Goal: Information Seeking & Learning: Check status

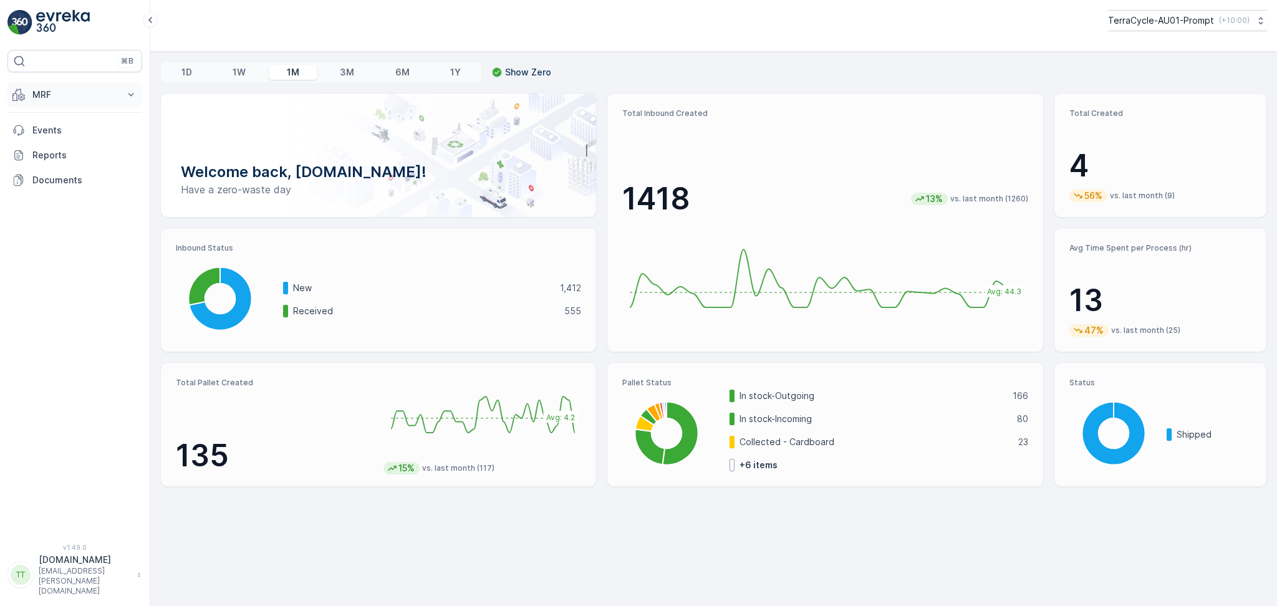
click at [61, 90] on p "MRF" at bounding box center [74, 95] width 85 height 12
click at [59, 153] on link "Pallet" at bounding box center [84, 150] width 115 height 17
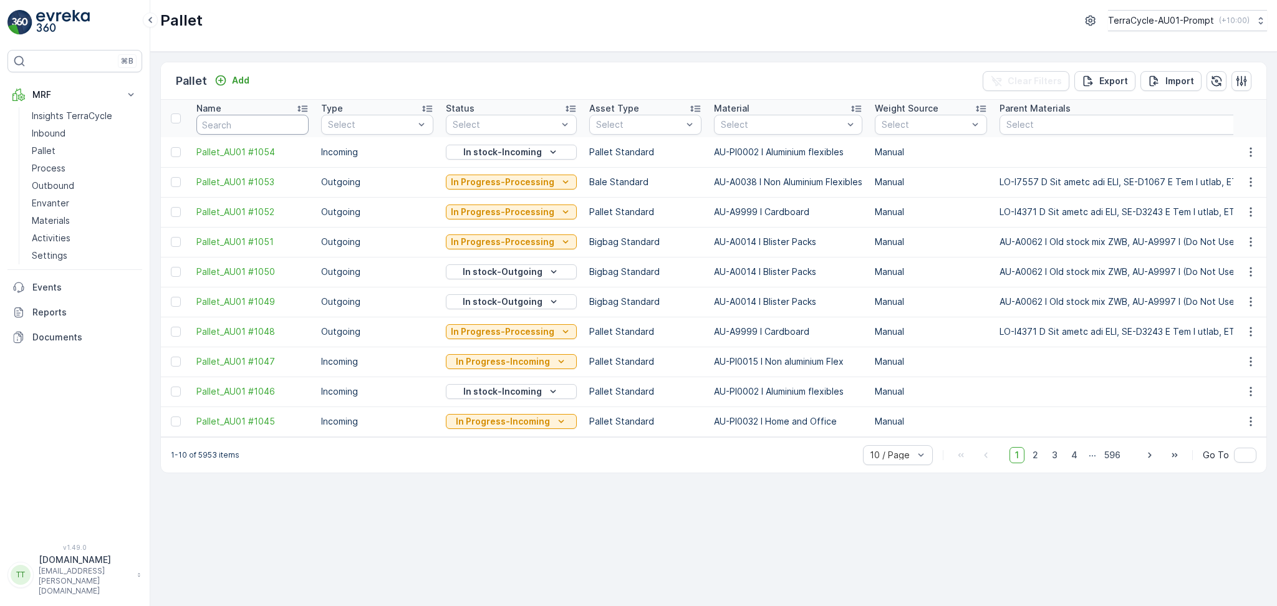
click at [258, 124] on input "text" at bounding box center [252, 125] width 112 height 20
type input "FD"
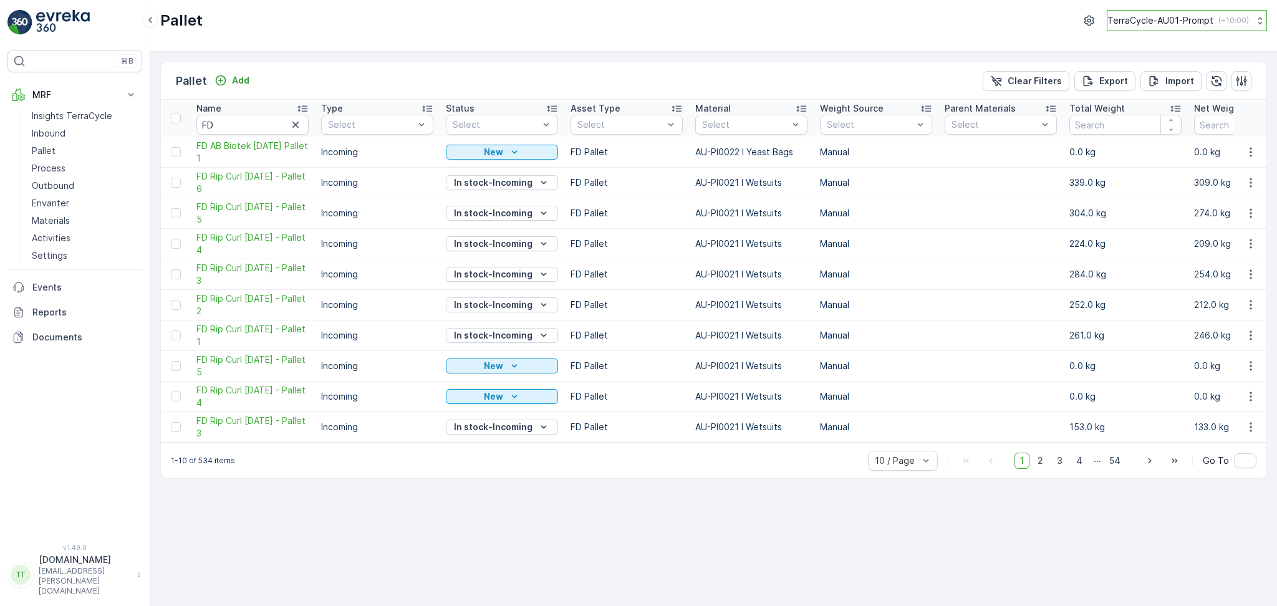
click at [1219, 17] on p "( +10:00 )" at bounding box center [1234, 21] width 31 height 10
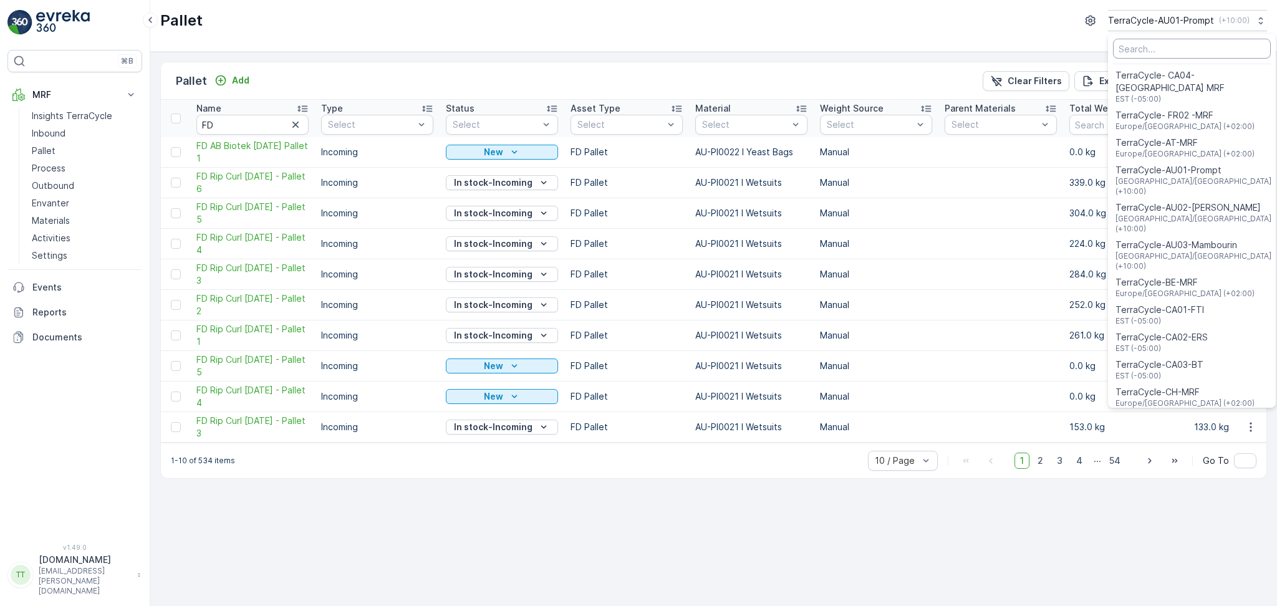
click at [1171, 52] on input "Menu" at bounding box center [1192, 49] width 158 height 20
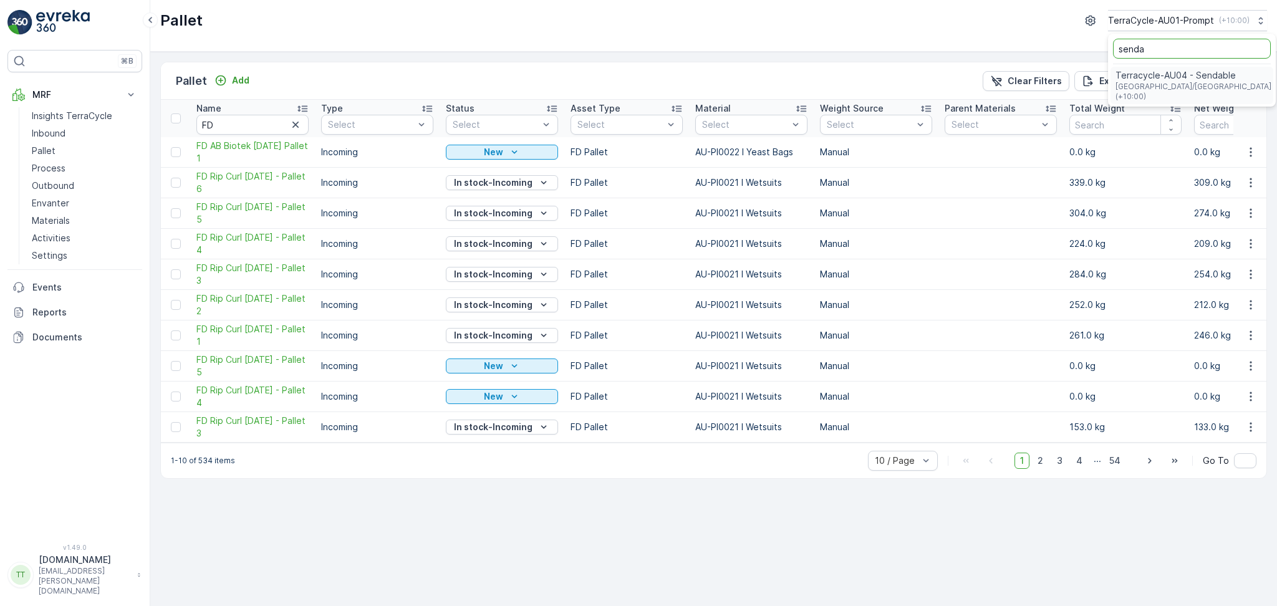
type input "senda"
click at [1183, 89] on span "Australia/Sydney (+10:00)" at bounding box center [1194, 92] width 156 height 20
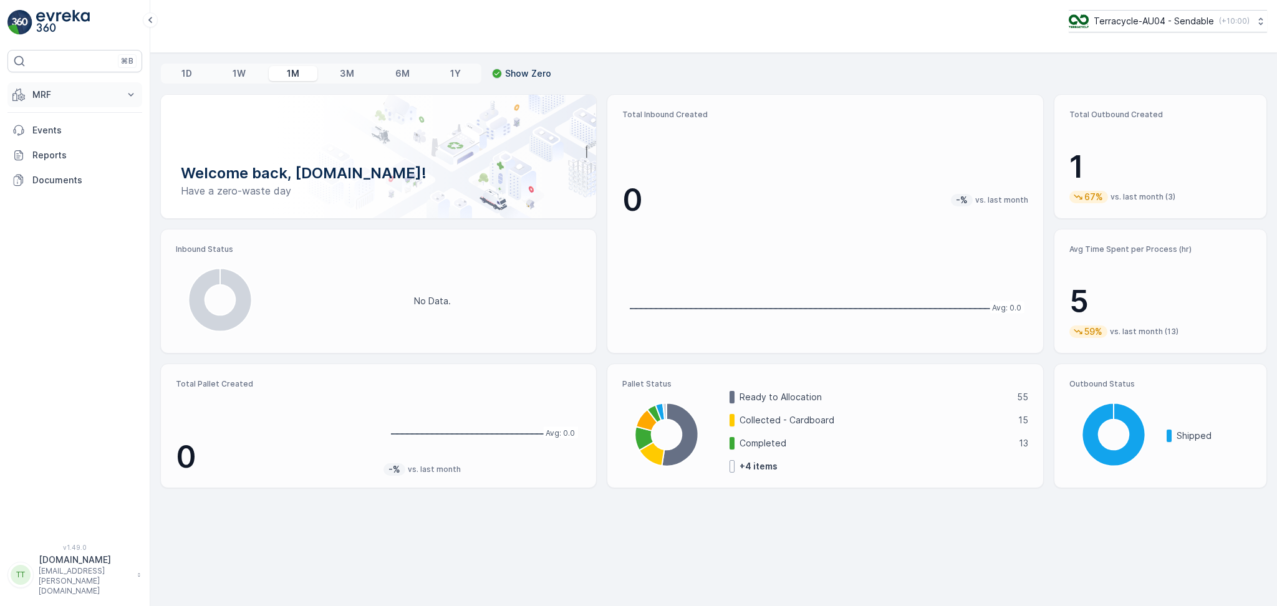
click at [114, 99] on p "MRF" at bounding box center [74, 95] width 85 height 12
click at [53, 150] on p "Pallet" at bounding box center [44, 151] width 24 height 12
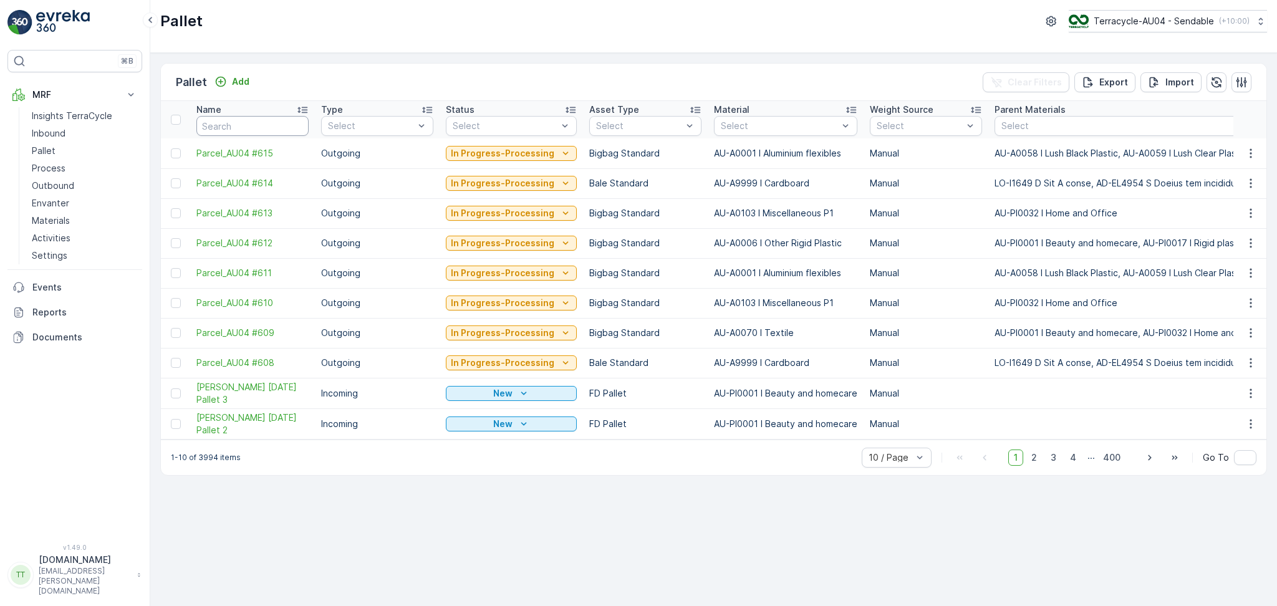
click at [263, 125] on input "text" at bounding box center [252, 126] width 112 height 20
type input "FD"
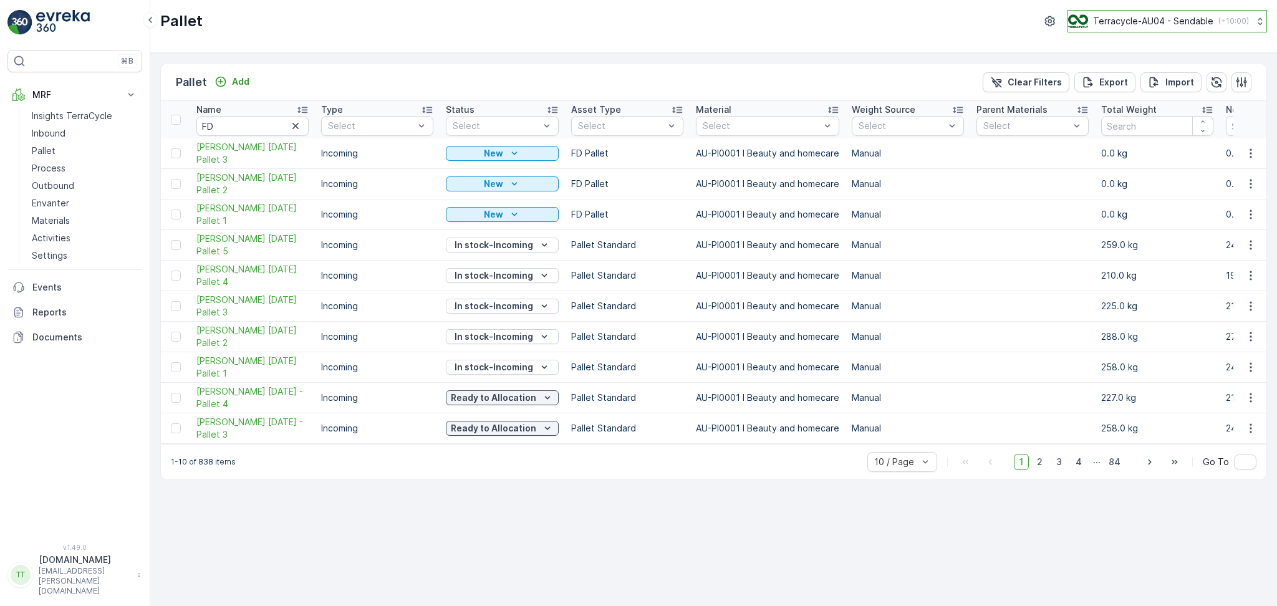
click at [1200, 22] on p "Terracycle-AU04 - Sendable" at bounding box center [1153, 21] width 120 height 12
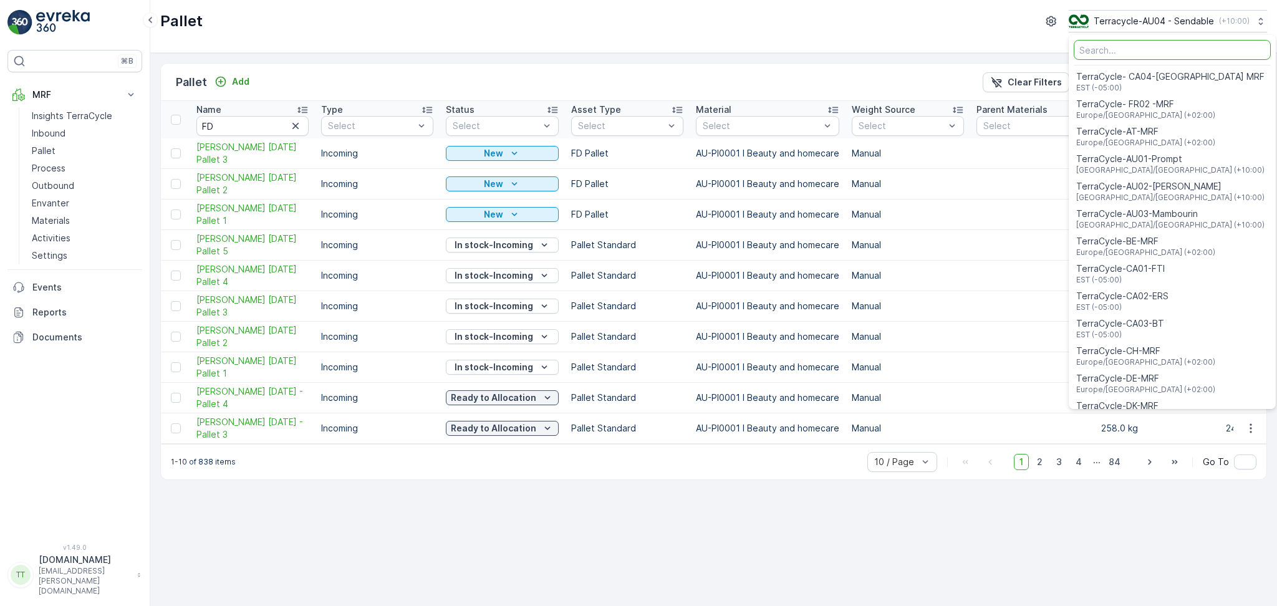
click at [1155, 49] on input "Menu" at bounding box center [1172, 50] width 197 height 20
click at [1181, 175] on div "TerraCycle-AU01-Prompt Australia/Sydney (+10:00)" at bounding box center [1173, 163] width 202 height 27
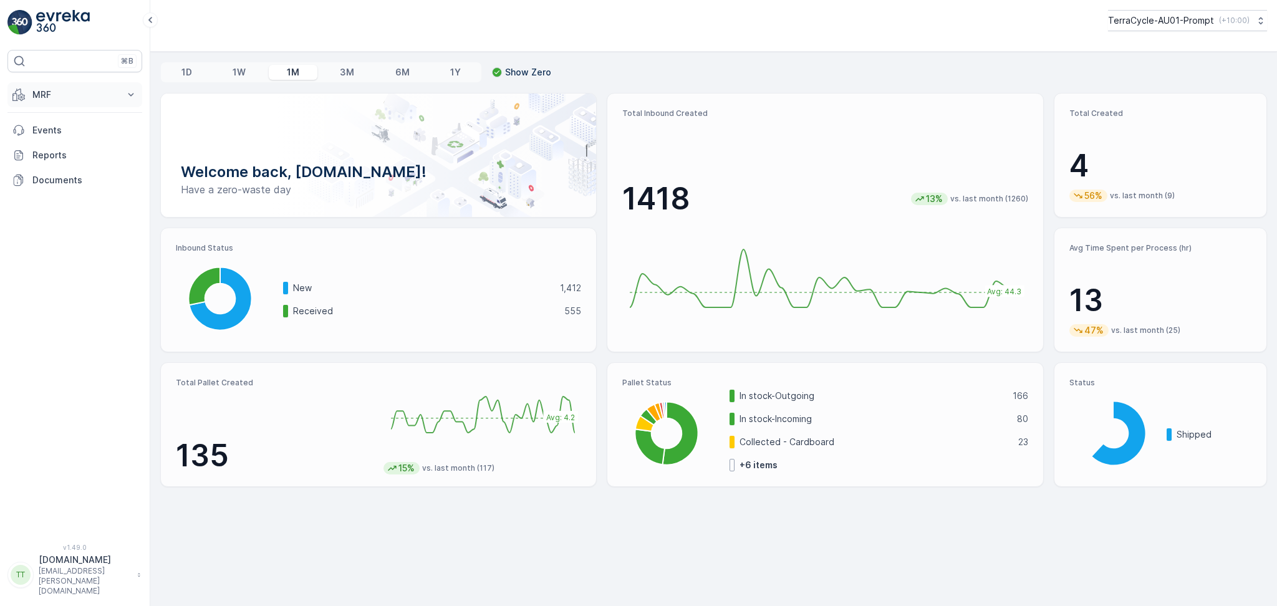
drag, startPoint x: 52, startPoint y: 89, endPoint x: 61, endPoint y: 105, distance: 18.4
click at [53, 89] on p "MRF" at bounding box center [74, 95] width 85 height 12
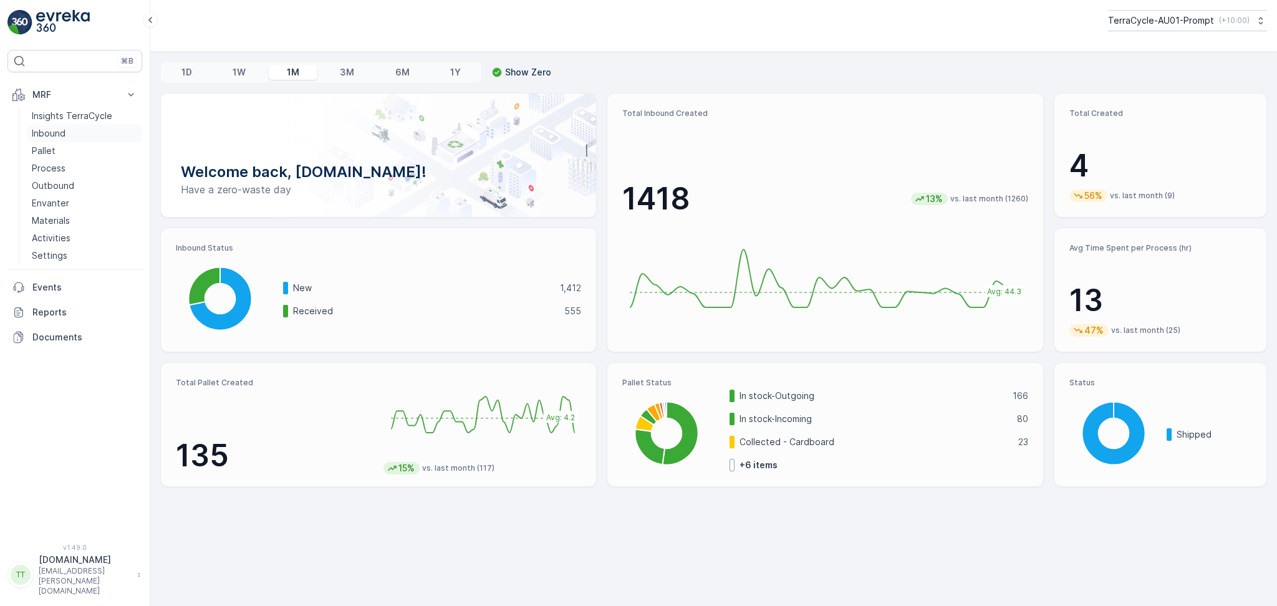
click at [63, 138] on p "Inbound" at bounding box center [49, 133] width 34 height 12
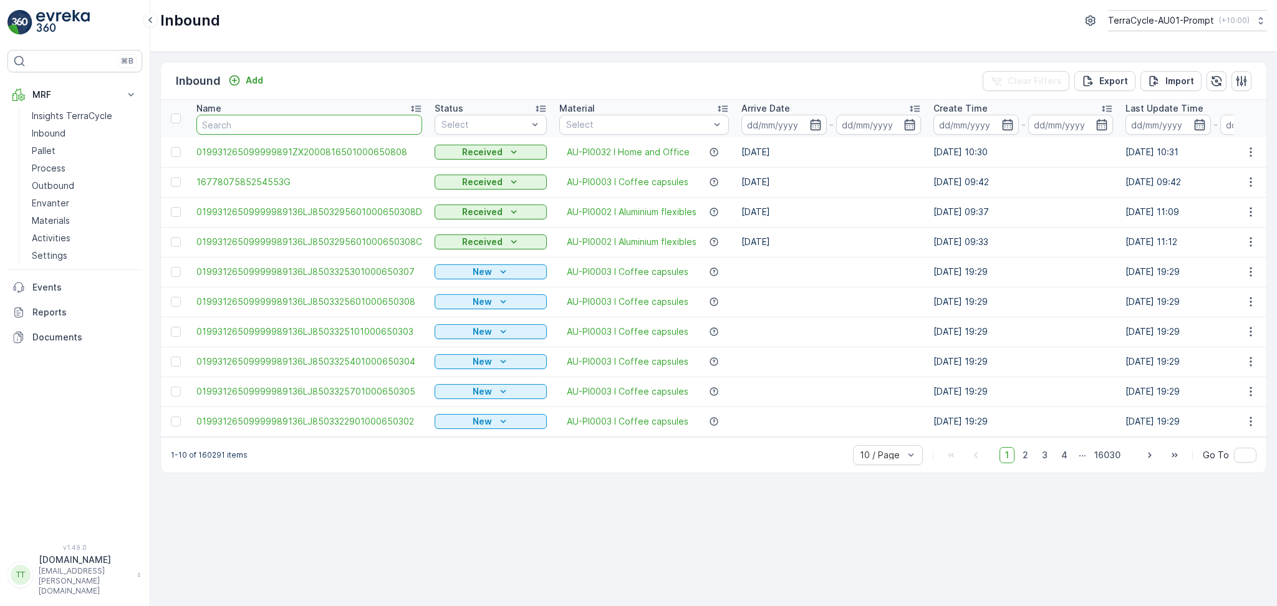
click at [244, 122] on input "text" at bounding box center [309, 125] width 226 height 20
type input "zoetis"
